Goal: Find specific page/section: Find specific page/section

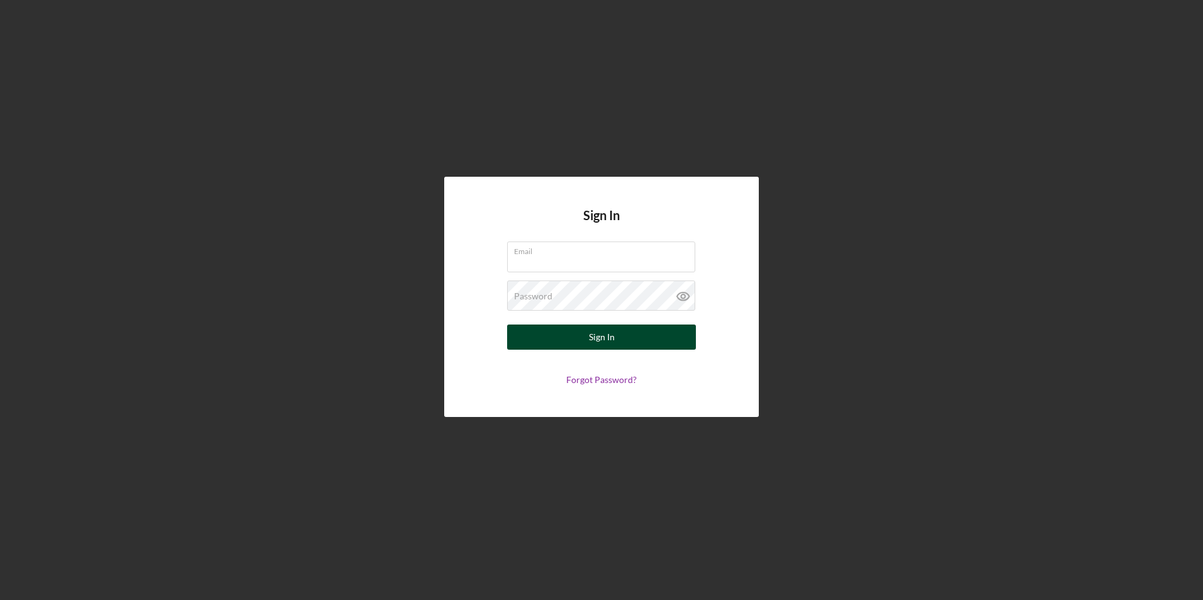
type input "[EMAIL_ADDRESS][DOMAIN_NAME]"
click at [602, 335] on div "Sign In" at bounding box center [602, 337] width 26 height 25
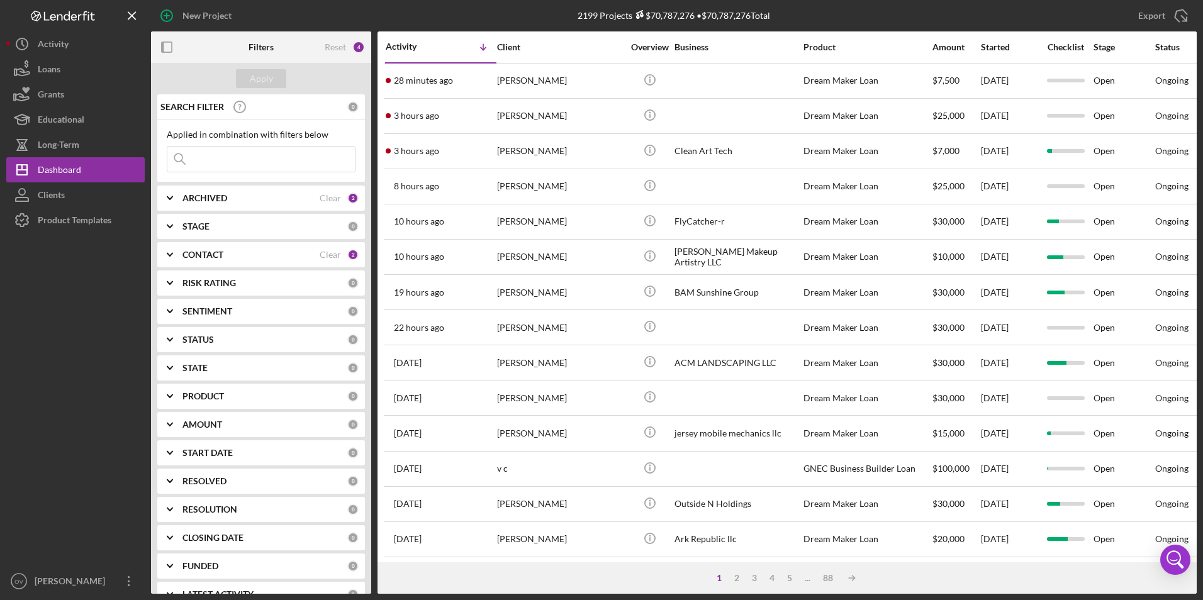
click at [347, 198] on div "2" at bounding box center [352, 198] width 11 height 11
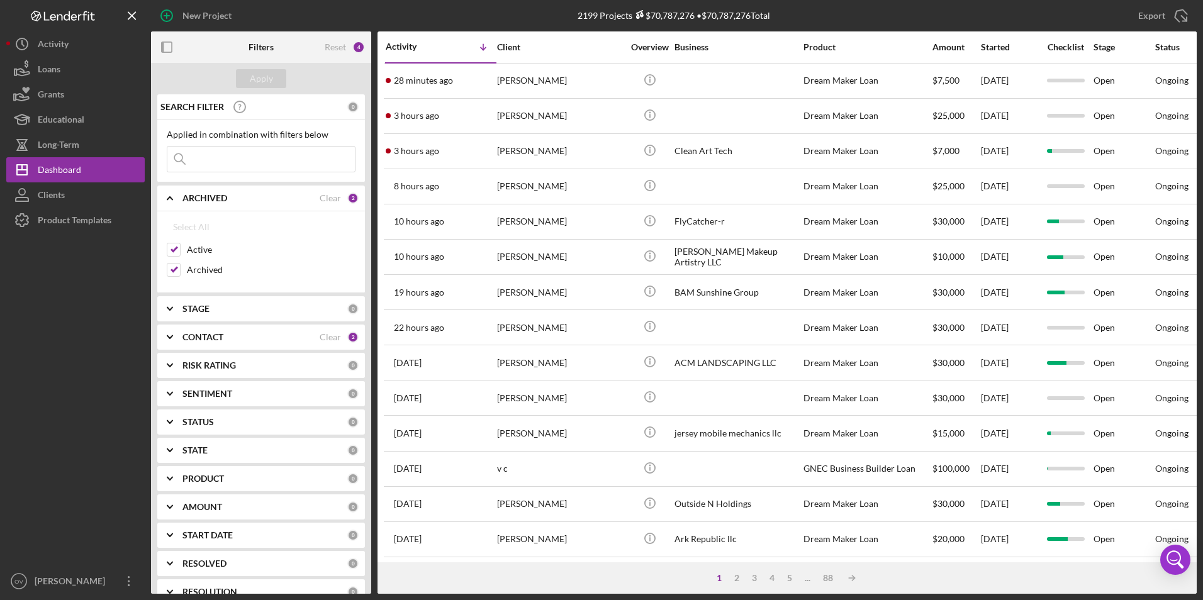
click at [347, 198] on div "2" at bounding box center [352, 198] width 11 height 11
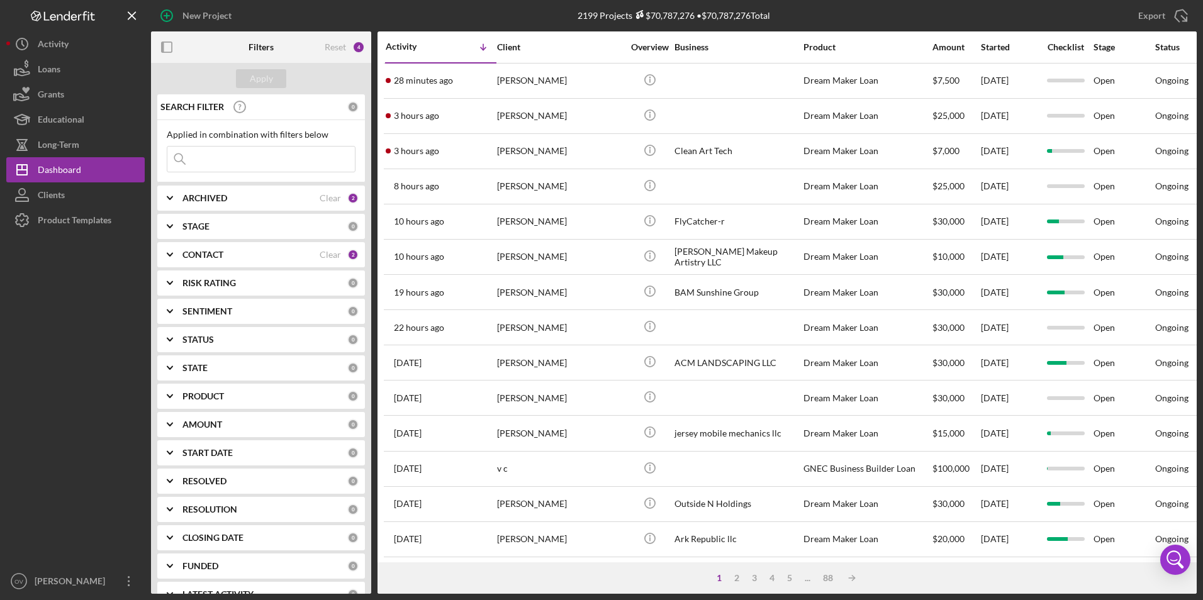
click at [228, 154] on input at bounding box center [261, 159] width 188 height 25
paste input "[PERSON_NAME]"
type input "[PERSON_NAME]"
click at [271, 78] on div "Apply" at bounding box center [261, 78] width 23 height 19
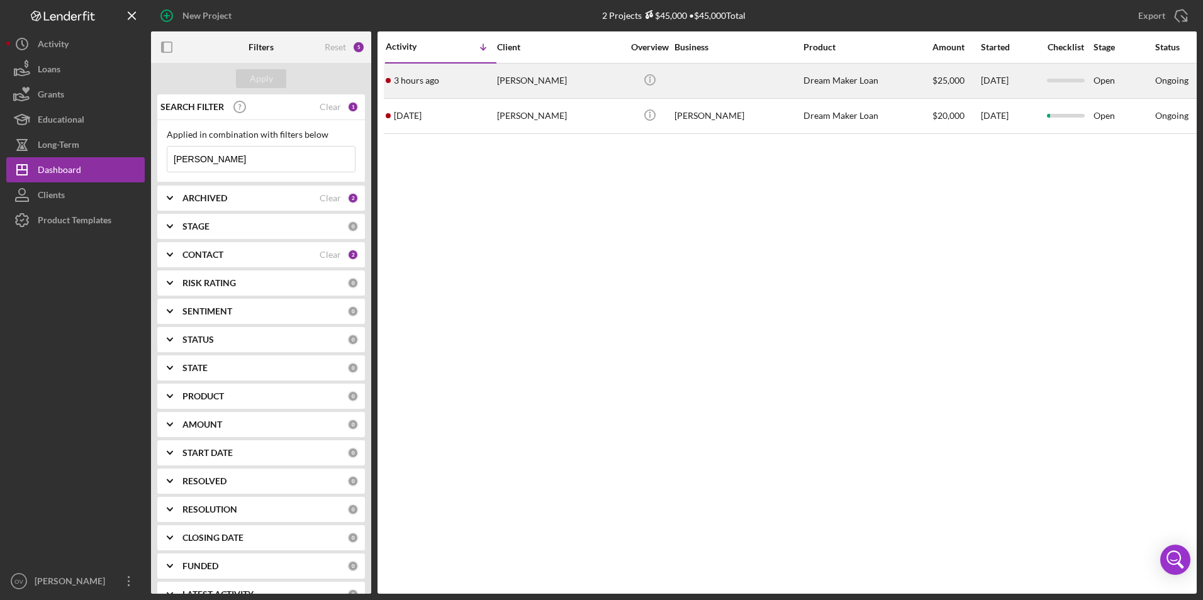
click at [542, 81] on div "[PERSON_NAME]" at bounding box center [560, 80] width 126 height 33
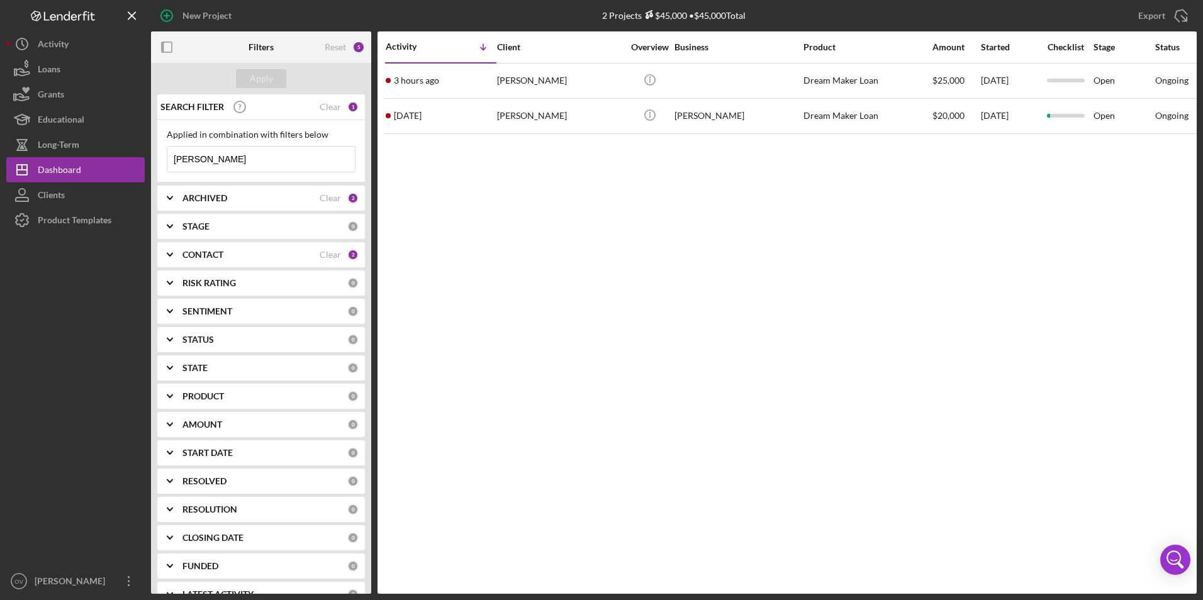
click at [286, 164] on input "[PERSON_NAME]" at bounding box center [261, 159] width 188 height 25
drag, startPoint x: 286, startPoint y: 164, endPoint x: 211, endPoint y: 168, distance: 74.3
click at [211, 168] on input "[PERSON_NAME]" at bounding box center [261, 159] width 188 height 25
click at [261, 77] on div "Apply" at bounding box center [261, 78] width 23 height 19
